Goal: Task Accomplishment & Management: Complete application form

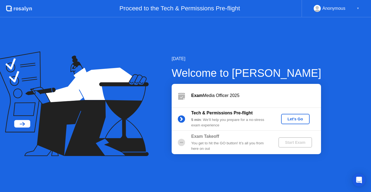
click at [284, 101] on div "Exam Media Officer 2025" at bounding box center [247, 95] width 150 height 23
click at [287, 117] on div "Let's Go" at bounding box center [296, 119] width 24 height 4
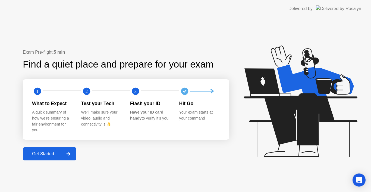
click at [48, 152] on div "Get Started" at bounding box center [42, 153] width 37 height 5
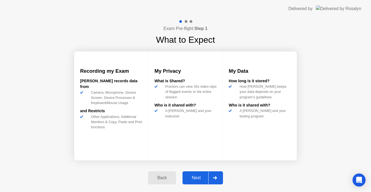
click at [197, 177] on div "Next" at bounding box center [196, 177] width 24 height 5
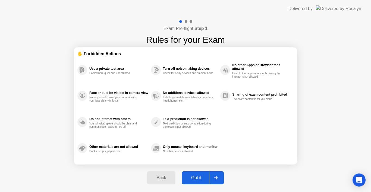
click at [197, 177] on div "Got it" at bounding box center [197, 177] width 26 height 5
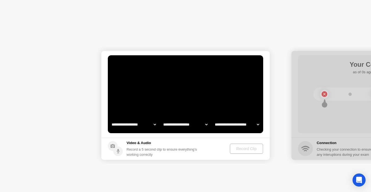
select select "**********"
select select "*******"
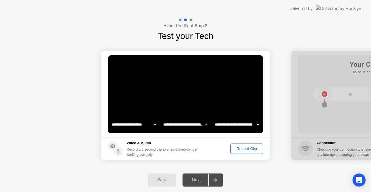
click at [241, 148] on div "Record Clip" at bounding box center [246, 148] width 29 height 4
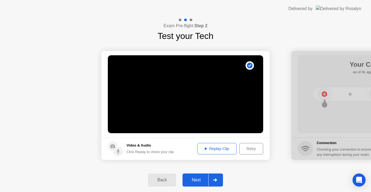
click at [192, 183] on button "Next" at bounding box center [203, 179] width 41 height 13
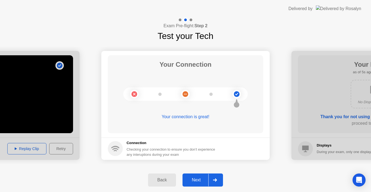
click at [196, 180] on div "Next" at bounding box center [196, 179] width 24 height 5
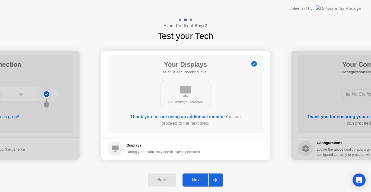
click at [196, 180] on div "Next" at bounding box center [196, 179] width 24 height 5
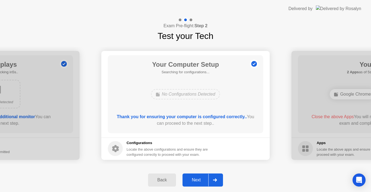
click at [196, 180] on div "Next" at bounding box center [196, 179] width 24 height 5
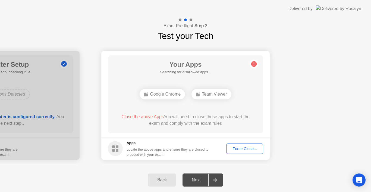
click at [196, 180] on div "Next" at bounding box center [196, 179] width 24 height 5
click at [238, 150] on div "Force Close..." at bounding box center [244, 148] width 33 height 4
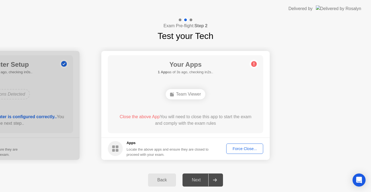
click at [235, 148] on div "Force Close..." at bounding box center [244, 148] width 33 height 4
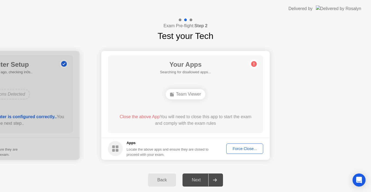
click at [148, 116] on span "Close the above App" at bounding box center [140, 116] width 40 height 5
click at [140, 117] on span "Close the above App" at bounding box center [140, 116] width 40 height 5
click at [196, 177] on div "Next" at bounding box center [196, 179] width 24 height 5
click at [255, 64] on circle at bounding box center [254, 64] width 6 height 6
click at [237, 146] on div "Force Close..." at bounding box center [244, 148] width 33 height 4
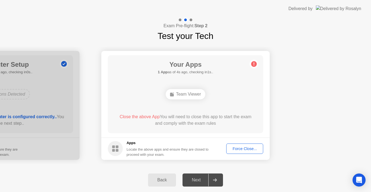
click at [242, 150] on div "Force Close..." at bounding box center [244, 148] width 33 height 4
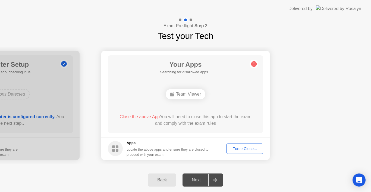
click at [199, 181] on div "Next" at bounding box center [196, 179] width 24 height 5
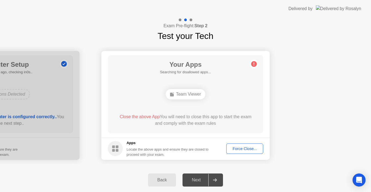
click at [199, 181] on div "Next" at bounding box center [196, 179] width 24 height 5
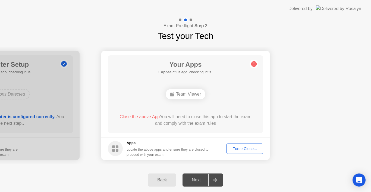
click at [199, 181] on div "Next" at bounding box center [196, 179] width 24 height 5
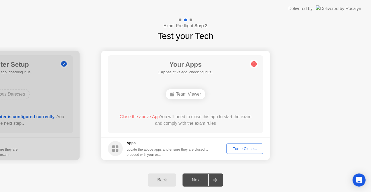
click at [199, 181] on div "Next" at bounding box center [196, 179] width 24 height 5
click at [217, 178] on icon at bounding box center [215, 179] width 4 height 3
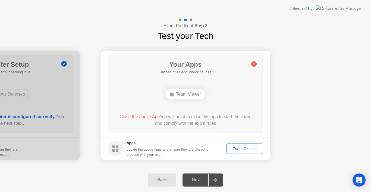
click at [217, 178] on icon at bounding box center [215, 179] width 4 height 3
click at [201, 179] on div "Next" at bounding box center [196, 179] width 24 height 5
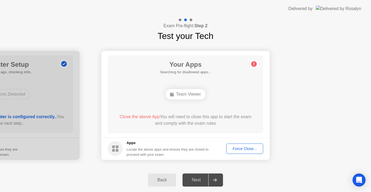
click at [201, 179] on div "Next" at bounding box center [196, 179] width 24 height 5
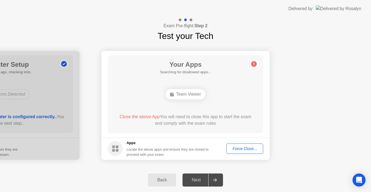
click at [201, 179] on div "Next" at bounding box center [196, 179] width 24 height 5
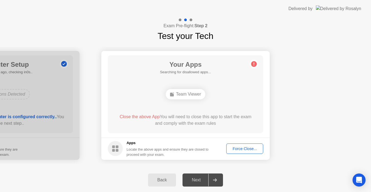
click at [201, 179] on div "Next" at bounding box center [196, 179] width 24 height 5
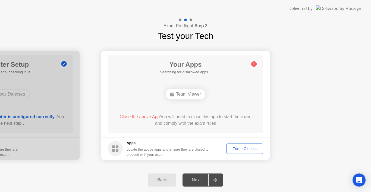
click at [201, 179] on div "Next" at bounding box center [196, 179] width 24 height 5
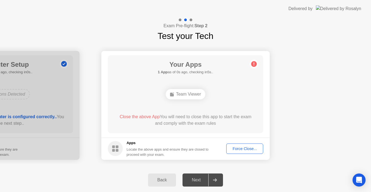
click at [201, 179] on div "Next" at bounding box center [196, 179] width 24 height 5
click at [193, 179] on div "Next" at bounding box center [196, 179] width 24 height 5
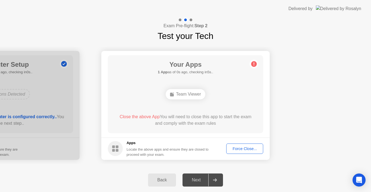
click at [235, 151] on div "Force Close..." at bounding box center [244, 148] width 33 height 4
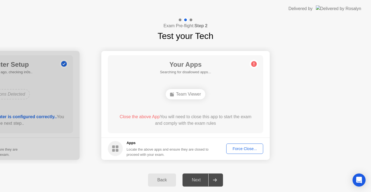
click at [165, 181] on div "Back" at bounding box center [162, 179] width 25 height 5
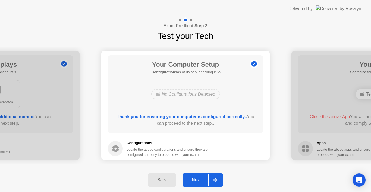
click at [201, 182] on div "Next" at bounding box center [196, 179] width 24 height 5
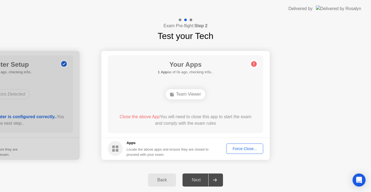
click at [201, 182] on div "Next" at bounding box center [196, 179] width 24 height 5
click at [244, 146] on div "Force Close..." at bounding box center [244, 148] width 33 height 4
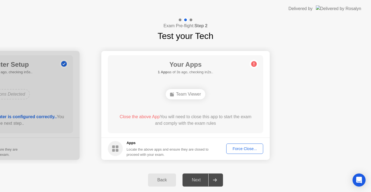
click at [163, 177] on div "Back" at bounding box center [162, 179] width 25 height 5
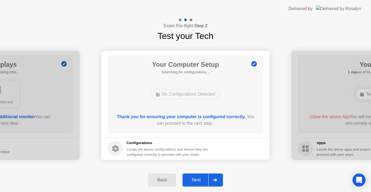
click at [163, 177] on div "Back" at bounding box center [162, 179] width 25 height 5
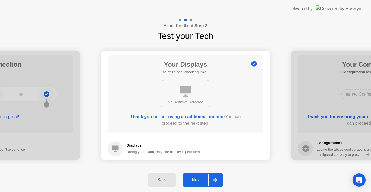
click at [191, 178] on div "Next" at bounding box center [196, 179] width 24 height 5
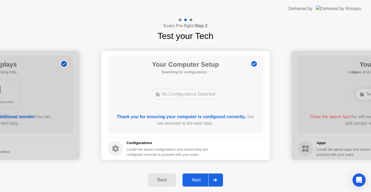
click at [191, 178] on div "Next" at bounding box center [196, 179] width 24 height 5
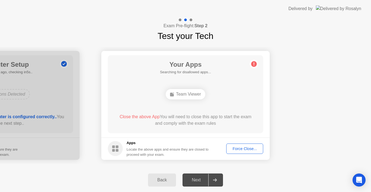
click at [149, 117] on span "Close the above App" at bounding box center [140, 116] width 40 height 5
click at [235, 147] on div "Force Close..." at bounding box center [244, 148] width 33 height 4
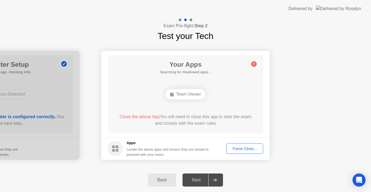
click at [231, 148] on div "Force Close..." at bounding box center [244, 148] width 33 height 4
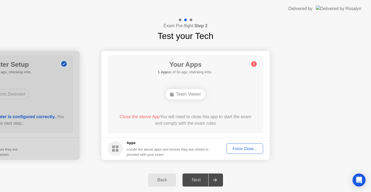
click at [247, 148] on div "Force Close..." at bounding box center [244, 148] width 33 height 4
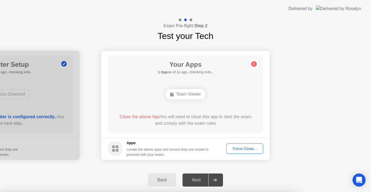
click at [240, 191] on div at bounding box center [185, 192] width 371 height 0
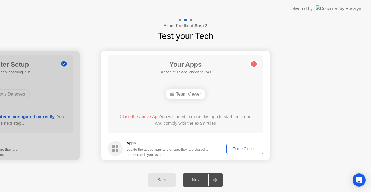
click at [183, 95] on div "Team Viewer" at bounding box center [186, 94] width 40 height 10
click at [233, 150] on div "Force Close..." at bounding box center [244, 148] width 33 height 4
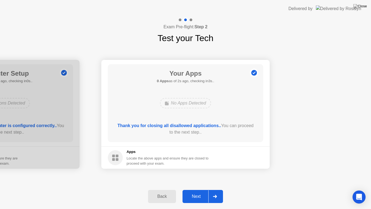
click at [191, 191] on button "Next" at bounding box center [203, 196] width 41 height 13
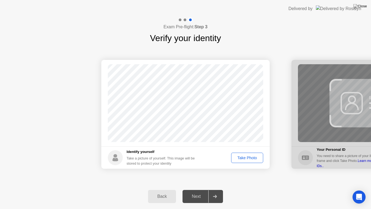
click at [248, 158] on div "Take Photo" at bounding box center [247, 157] width 28 height 4
click at [194, 191] on div "Next" at bounding box center [196, 196] width 24 height 5
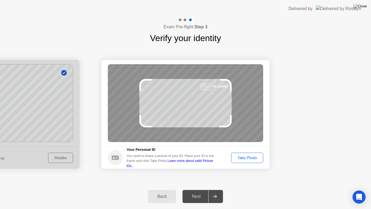
click at [240, 156] on div "Take Photo" at bounding box center [247, 157] width 28 height 4
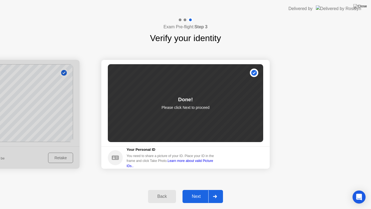
click at [203, 191] on div "Next" at bounding box center [196, 196] width 24 height 5
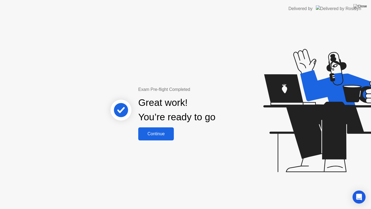
click at [162, 126] on div "Great work! You’re ready to go" at bounding box center [177, 110] width 147 height 35
click at [159, 132] on div "Continue" at bounding box center [156, 133] width 32 height 5
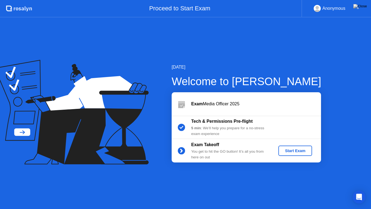
click at [291, 150] on div "Start Exam" at bounding box center [295, 150] width 29 height 4
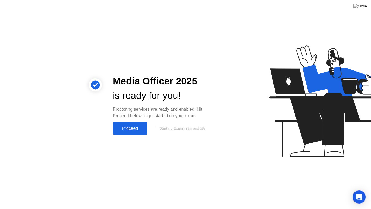
click at [124, 124] on button "Proceed" at bounding box center [130, 128] width 35 height 13
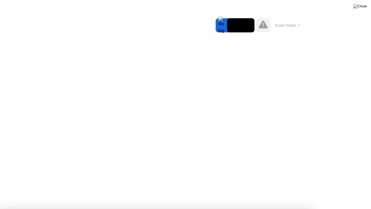
click at [355, 191] on div at bounding box center [185, 209] width 371 height 0
click at [284, 26] on button "Exam Rules" at bounding box center [288, 25] width 29 height 5
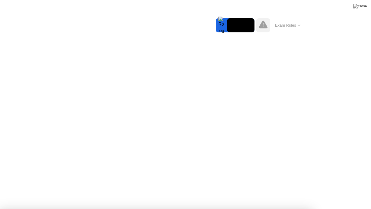
click at [359, 191] on div at bounding box center [185, 209] width 371 height 0
click at [166, 191] on div at bounding box center [185, 209] width 371 height 0
